Goal: Transaction & Acquisition: Obtain resource

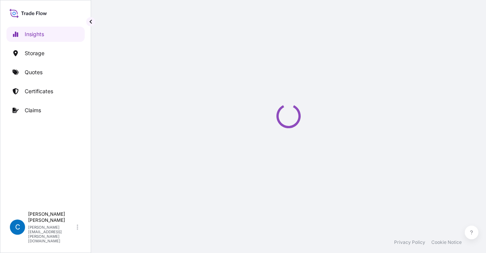
select select "2025"
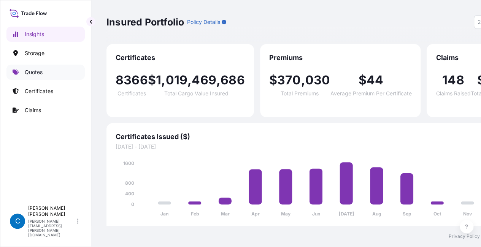
click at [52, 65] on link "Quotes" at bounding box center [45, 72] width 78 height 15
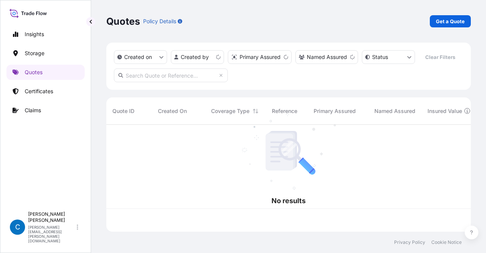
scroll to position [105, 359]
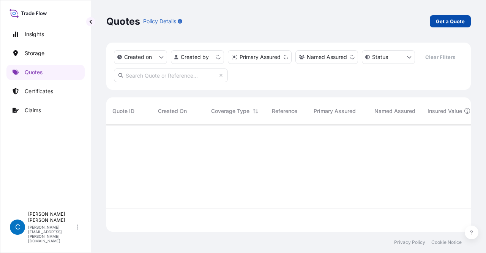
click at [439, 20] on p "Get a Quote" at bounding box center [450, 21] width 29 height 8
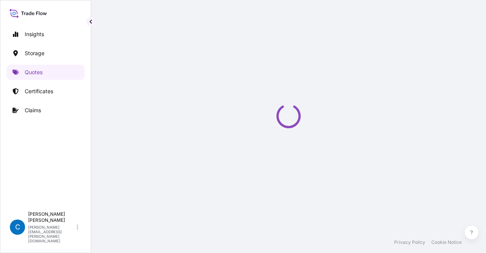
scroll to position [12, 0]
select select "Water"
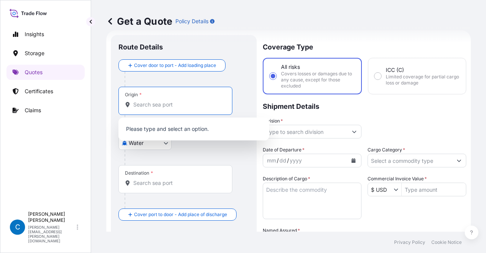
click at [207, 107] on input "Origin *" at bounding box center [178, 105] width 90 height 8
type input "p"
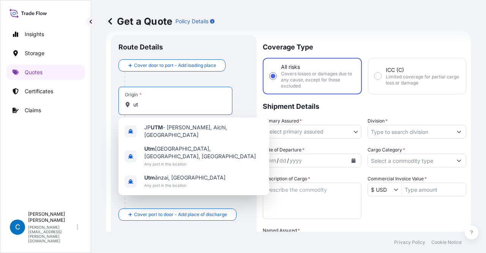
type input "u"
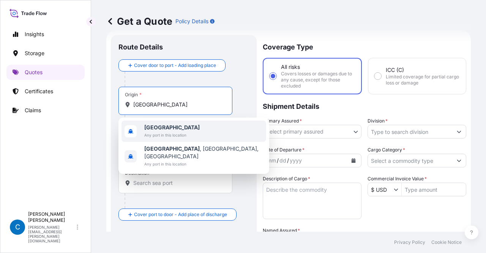
click at [201, 122] on div "[GEOGRAPHIC_DATA] Any port in this location" at bounding box center [194, 130] width 145 height 21
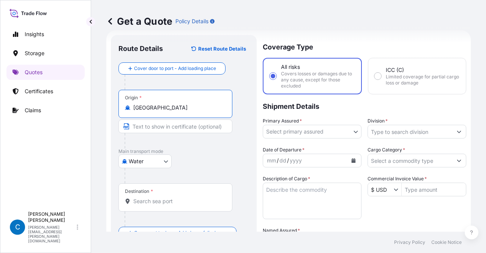
type input "[GEOGRAPHIC_DATA]"
click at [174, 133] on div at bounding box center [179, 140] width 108 height 15
click at [167, 121] on input "Text to appear on certificate" at bounding box center [176, 126] width 114 height 14
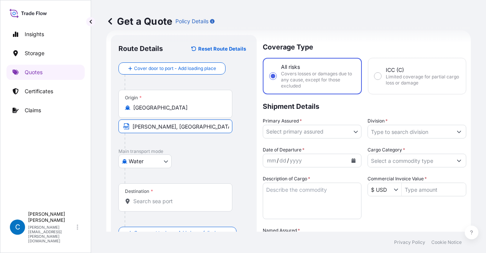
scroll to position [67, 0]
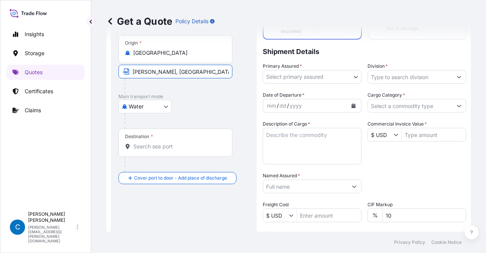
type input "[PERSON_NAME], [GEOGRAPHIC_DATA]"
click at [176, 141] on div "Destination *" at bounding box center [176, 142] width 114 height 28
click at [176, 143] on input "Destination *" at bounding box center [178, 147] width 90 height 8
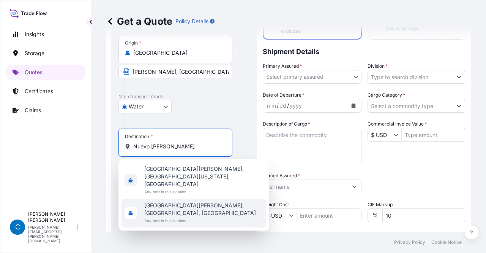
click at [175, 217] on span "Any port in this location" at bounding box center [203, 221] width 119 height 8
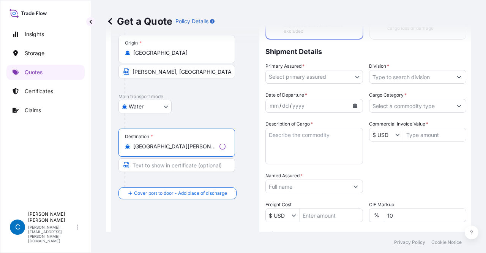
type input "[GEOGRAPHIC_DATA][PERSON_NAME], [GEOGRAPHIC_DATA], [GEOGRAPHIC_DATA]"
click at [166, 165] on input "Text to appear on certificate" at bounding box center [177, 165] width 117 height 14
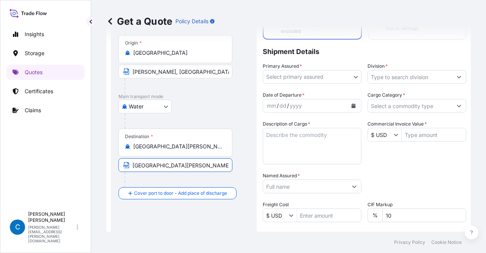
scroll to position [0, 0]
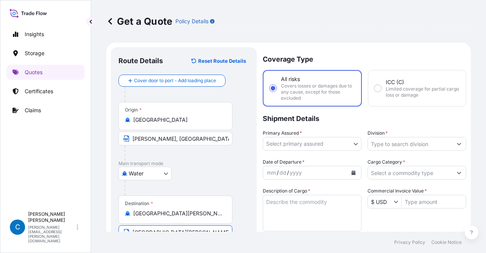
type input "[GEOGRAPHIC_DATA][PERSON_NAME], [GEOGRAPHIC_DATA]"
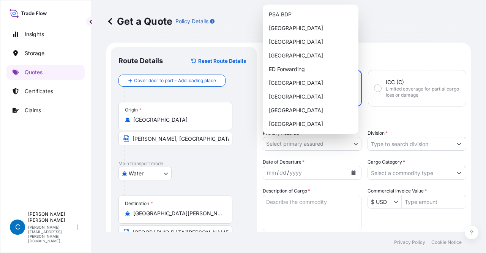
click at [308, 147] on body "Insights Storage Quotes Certificates Claims C [PERSON_NAME] [PERSON_NAME][EMAIL…" at bounding box center [243, 126] width 486 height 253
click at [293, 70] on div "ED Forwarding" at bounding box center [311, 69] width 90 height 14
select select "32195"
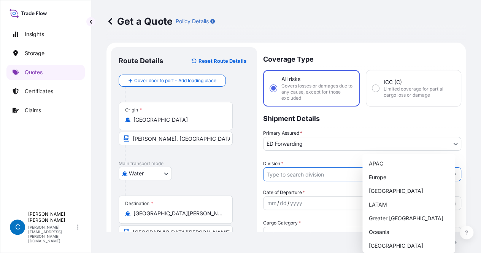
click at [371, 167] on input "Division *" at bounding box center [355, 174] width 184 height 14
click at [373, 188] on div "[GEOGRAPHIC_DATA]" at bounding box center [411, 191] width 86 height 14
type input "[GEOGRAPHIC_DATA]"
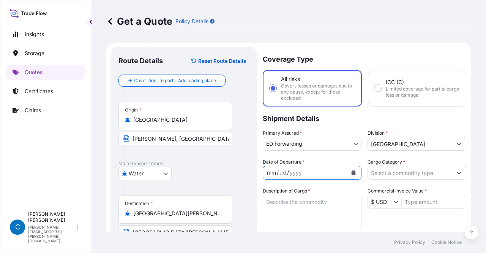
click at [288, 170] on div "/" at bounding box center [288, 172] width 2 height 9
click at [352, 173] on icon "Calendar" at bounding box center [354, 172] width 4 height 5
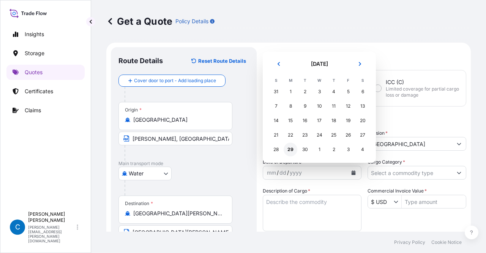
click at [285, 146] on div "29" at bounding box center [291, 150] width 14 height 14
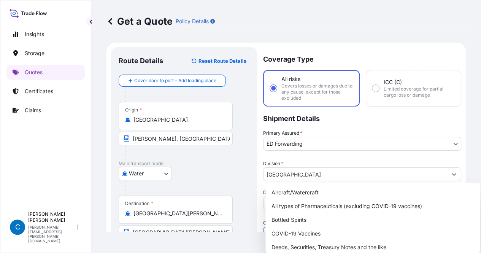
click at [379, 227] on input "Cargo Category *" at bounding box center [355, 234] width 184 height 14
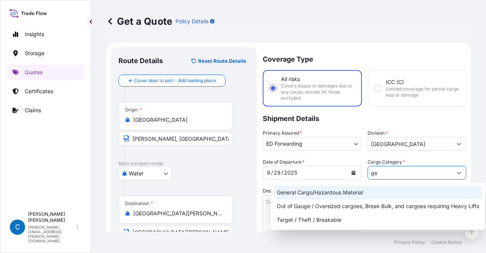
click at [325, 188] on div "General Cargo/Hazardous Material" at bounding box center [378, 192] width 209 height 14
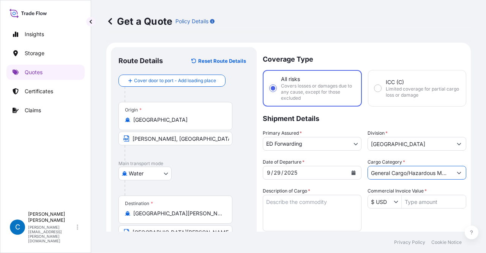
type input "General Cargo/Hazardous Material"
click at [311, 206] on textarea "Description of Cargo *" at bounding box center [312, 213] width 99 height 36
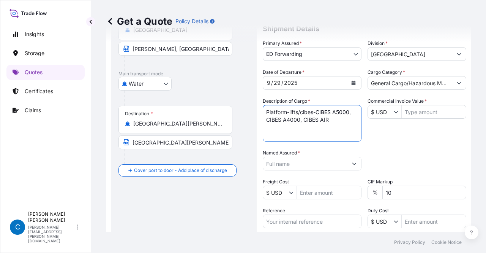
scroll to position [90, 0]
type textarea "Platform-lifts/cibes-CIBES A5000, CIBES A4000, CIBES AIR"
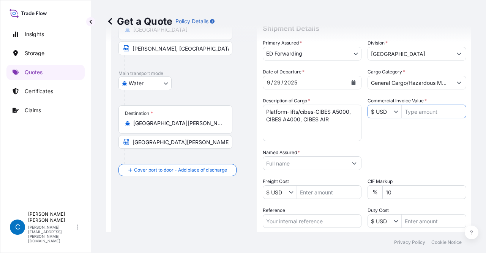
click at [415, 114] on input "Commercial Invoice Value *" at bounding box center [434, 112] width 64 height 14
type input "80,677.65"
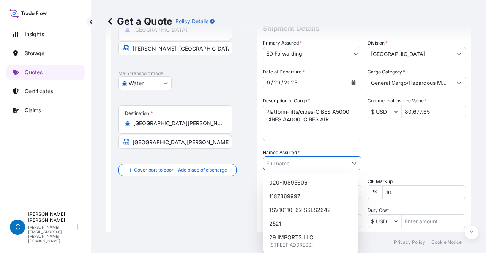
click at [348, 163] on button "Show suggestions" at bounding box center [355, 163] width 14 height 14
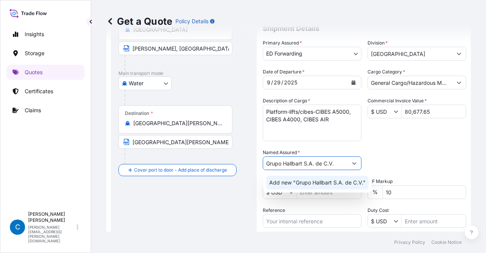
click at [331, 177] on div "Add new "Grupo Hallbart S.A. de C.V."" at bounding box center [317, 183] width 103 height 14
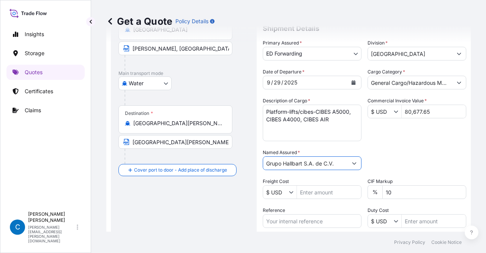
type input "Grupo Hallbart S.A. de C.V."
click at [384, 188] on input "10" at bounding box center [425, 192] width 84 height 14
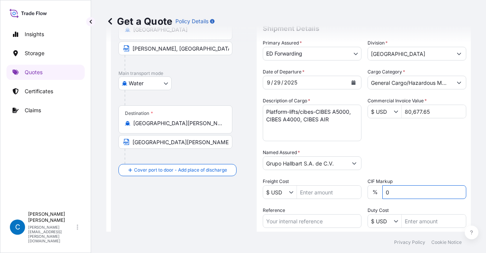
type input "0"
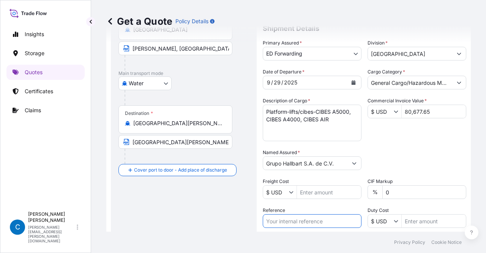
click at [314, 217] on input "Reference" at bounding box center [312, 221] width 99 height 14
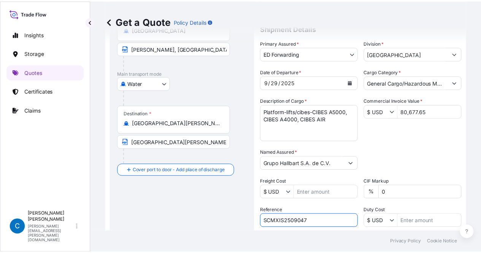
scroll to position [176, 0]
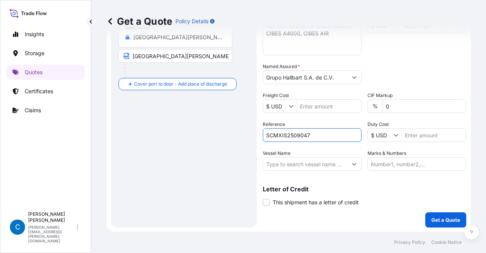
type input "SCMXIS2509047"
click at [353, 166] on button "Show suggestions" at bounding box center [355, 164] width 14 height 14
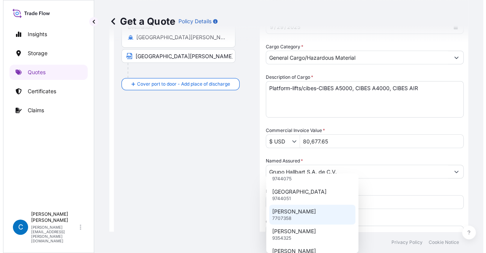
scroll to position [32, 0]
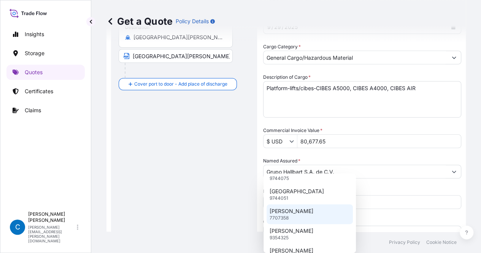
click at [330, 211] on div "[PERSON_NAME] 7707358" at bounding box center [309, 214] width 86 height 20
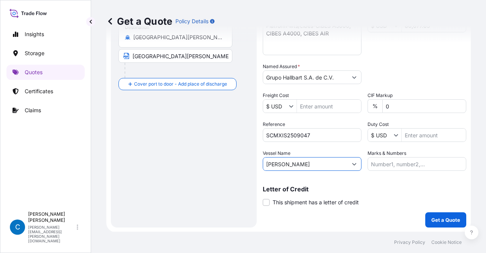
type input "[PERSON_NAME]"
click at [427, 213] on button "Get a Quote" at bounding box center [446, 219] width 41 height 15
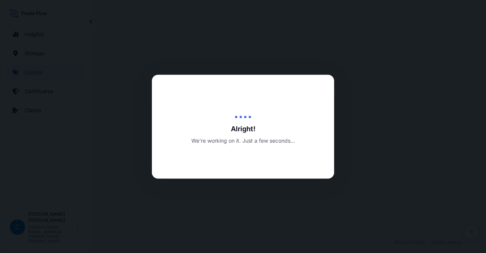
select select "Water"
select select "32195"
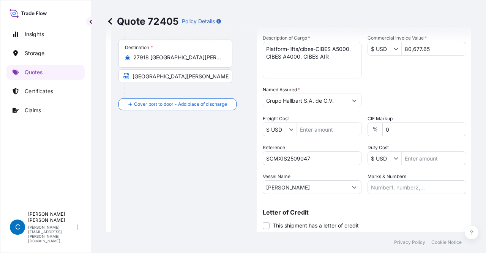
scroll to position [151, 0]
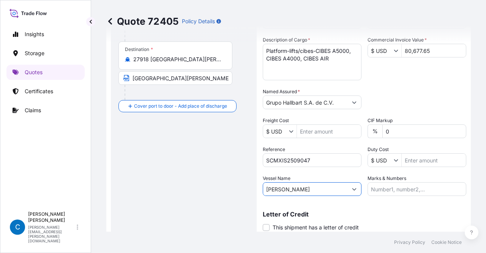
click at [298, 186] on input "[PERSON_NAME]" at bounding box center [305, 189] width 84 height 14
click at [352, 190] on button "Show suggestions" at bounding box center [355, 189] width 14 height 14
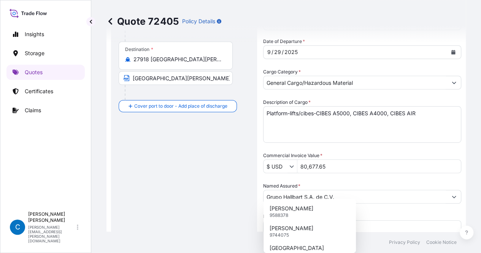
type input "L"
click at [207, 184] on div "Route Details Cover door to port - Add loading place Place of loading Road / [G…" at bounding box center [184, 169] width 131 height 531
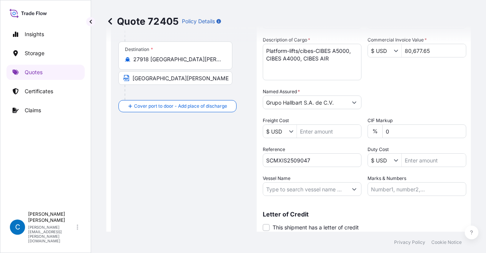
scroll to position [228, 0]
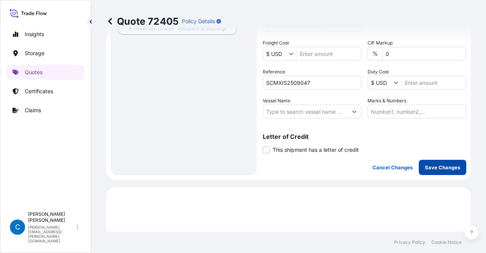
click at [428, 166] on p "Save Changes" at bounding box center [442, 167] width 35 height 8
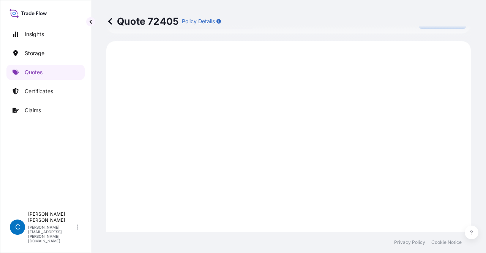
scroll to position [377, 0]
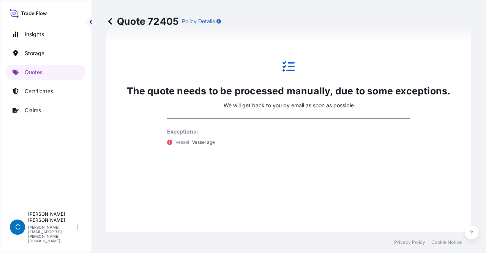
select select "Water"
select select "32195"
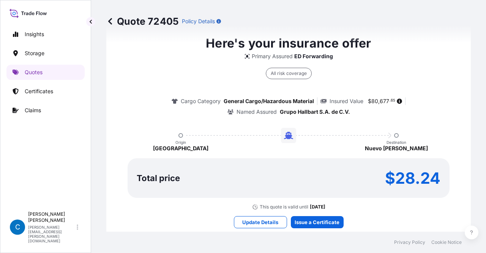
type input "$ USD"
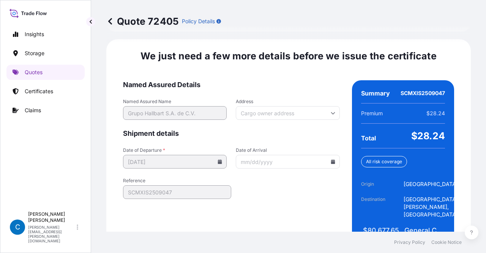
scroll to position [1206, 0]
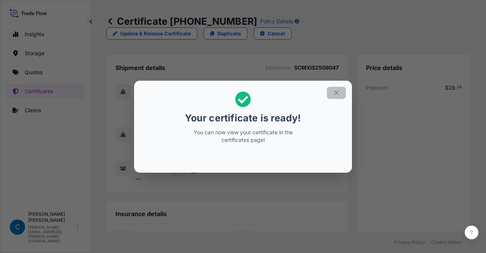
click at [334, 96] on button "button" at bounding box center [336, 93] width 19 height 12
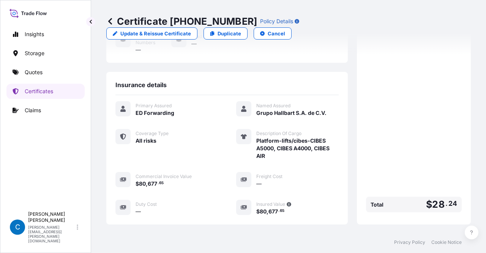
scroll to position [227, 0]
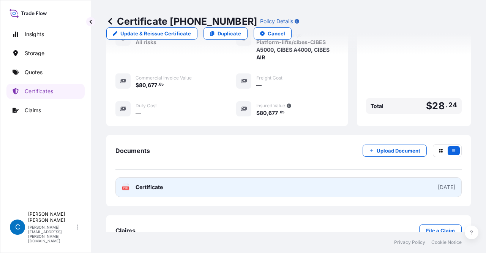
click at [268, 177] on link "PDF Certificate [DATE]" at bounding box center [289, 187] width 347 height 20
